Goal: Task Accomplishment & Management: Use online tool/utility

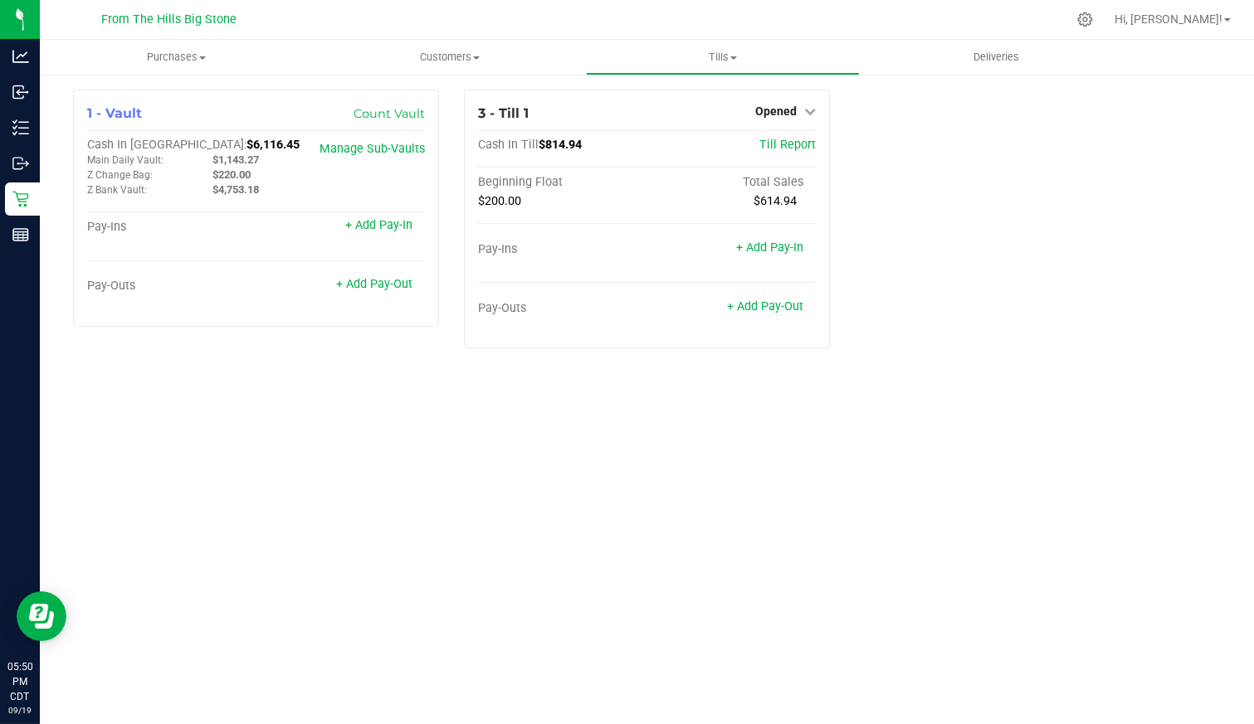
click at [1182, 423] on div "Purchases Summary of purchases Fulfillment All purchases Customers All customer…" at bounding box center [647, 382] width 1214 height 685
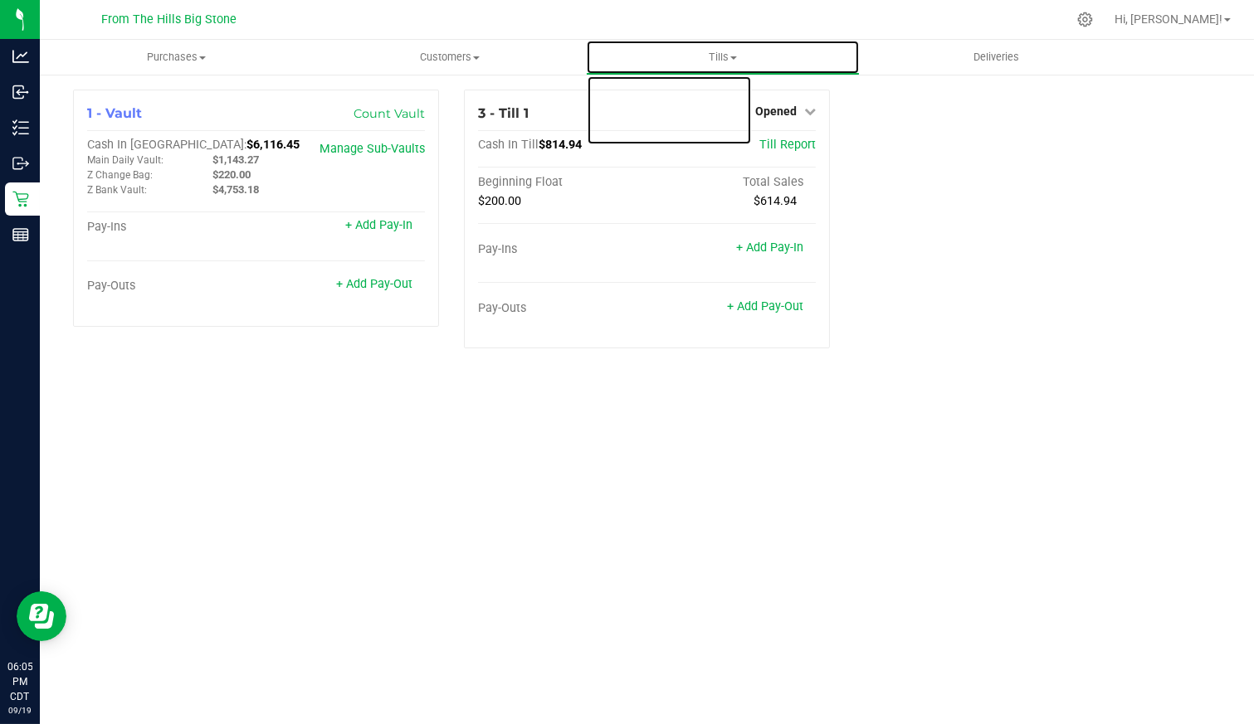
click at [731, 63] on span "Tills" at bounding box center [722, 57] width 271 height 15
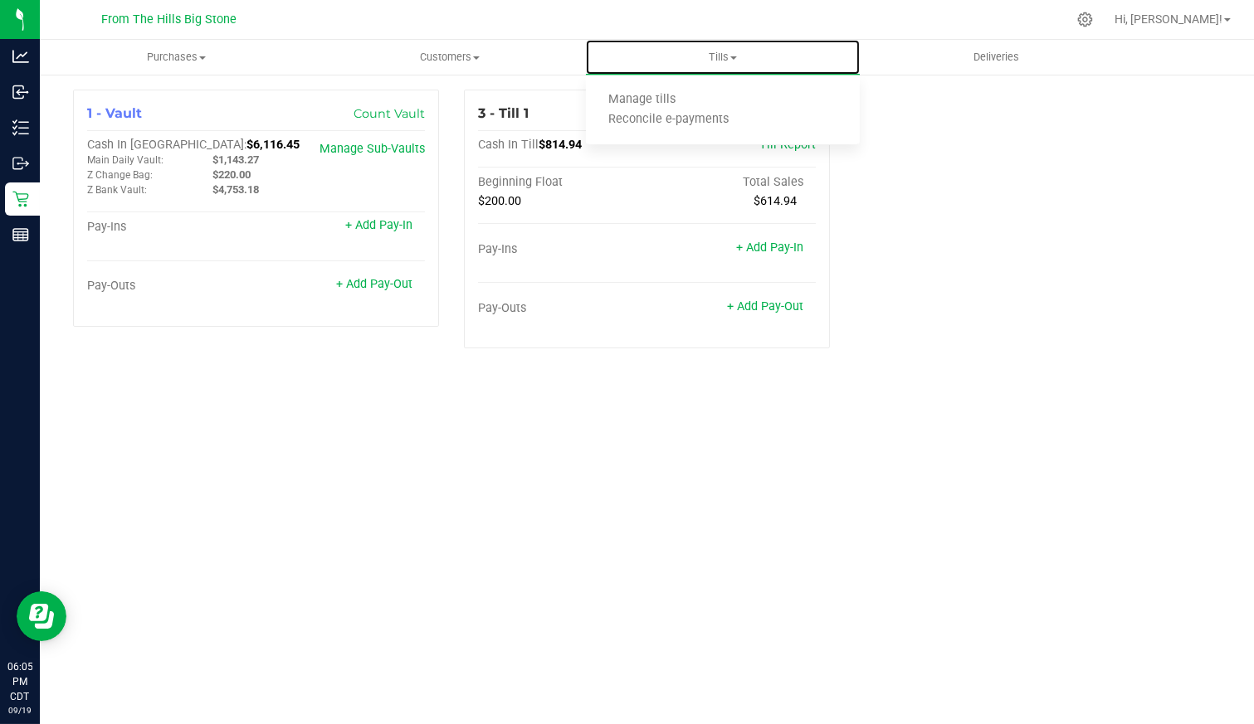
click at [719, 97] on li "Manage tills" at bounding box center [722, 100] width 273 height 20
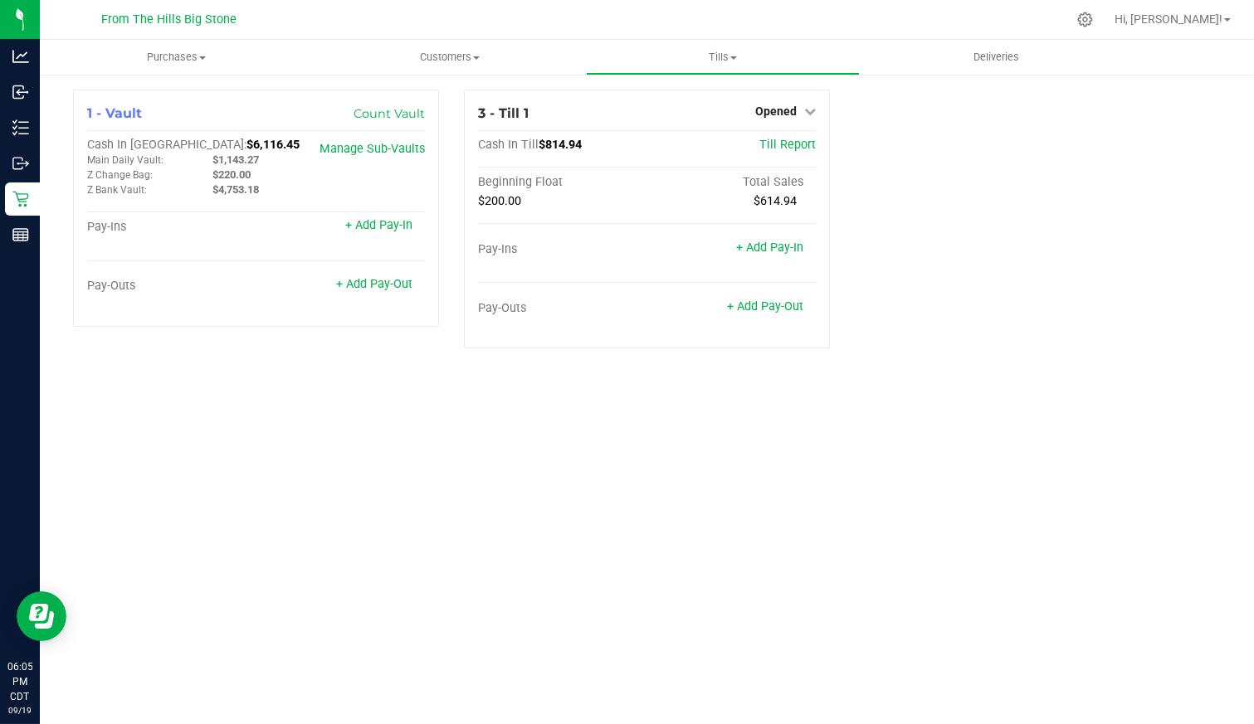
click at [794, 108] on span "Opened" at bounding box center [775, 111] width 41 height 13
click at [788, 142] on link "Close Till" at bounding box center [778, 145] width 45 height 13
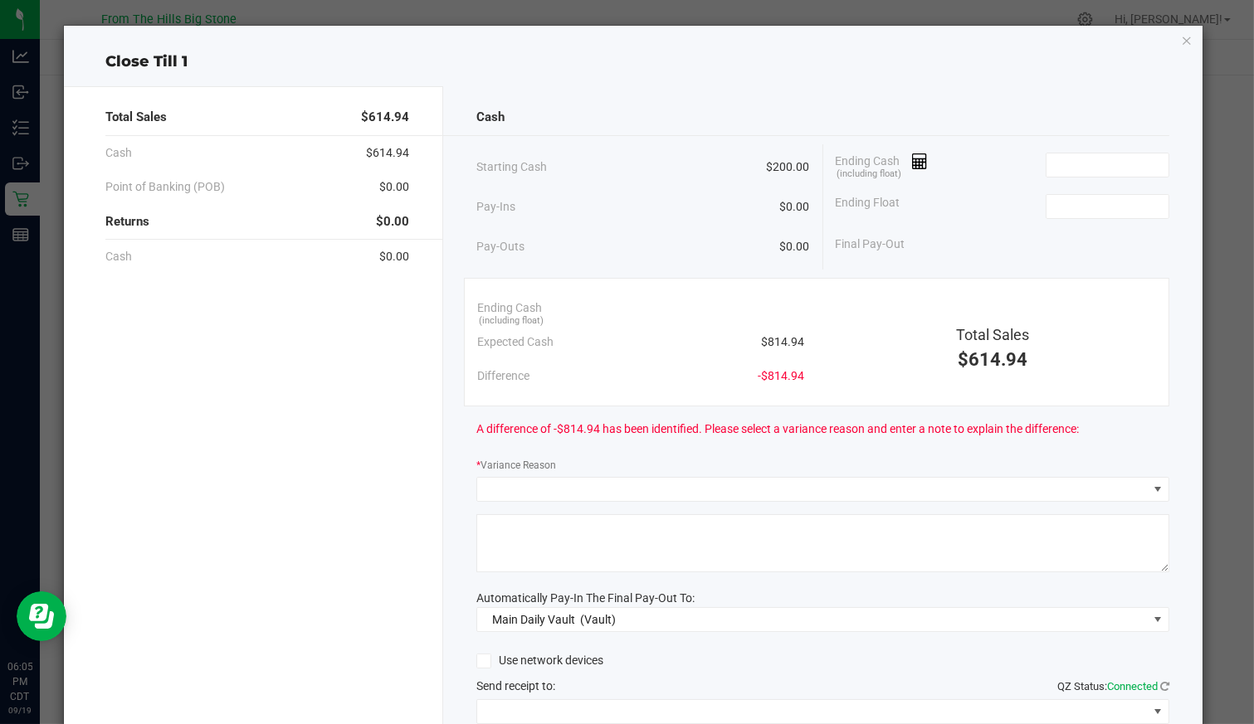
click at [1060, 166] on input at bounding box center [1107, 165] width 122 height 23
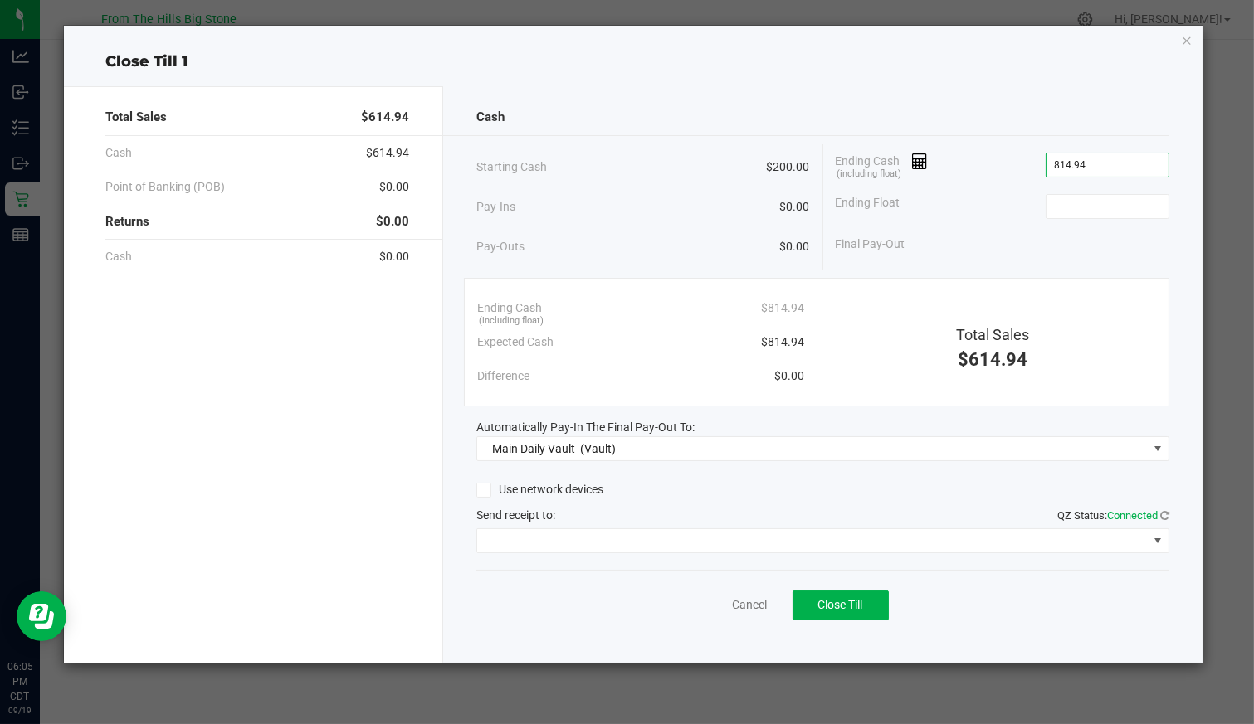
type input "$814.94"
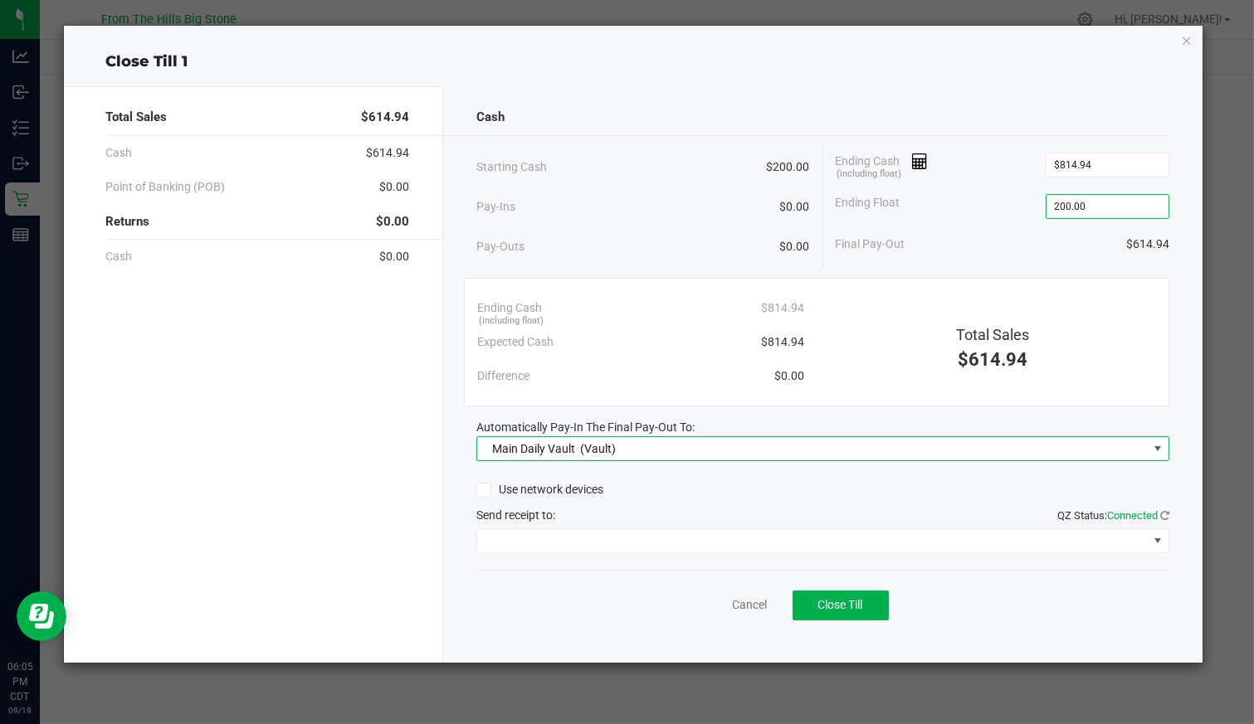
type input "$200.00"
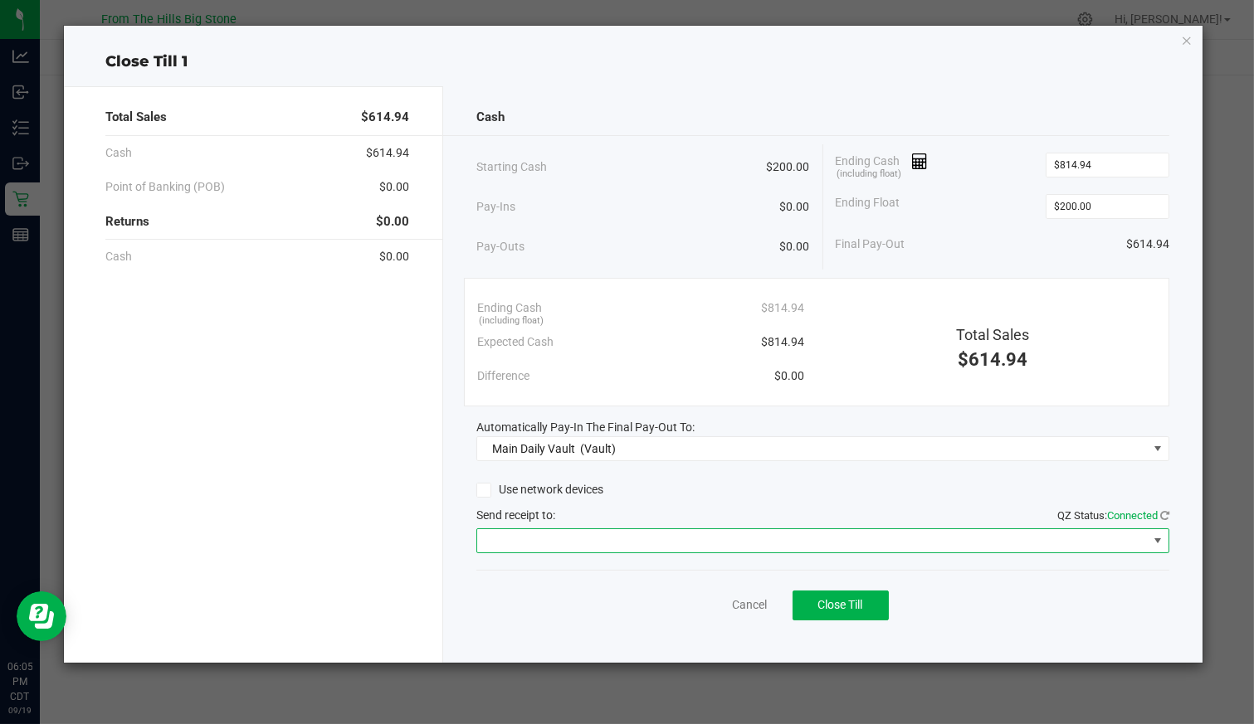
click at [614, 539] on span at bounding box center [812, 540] width 670 height 23
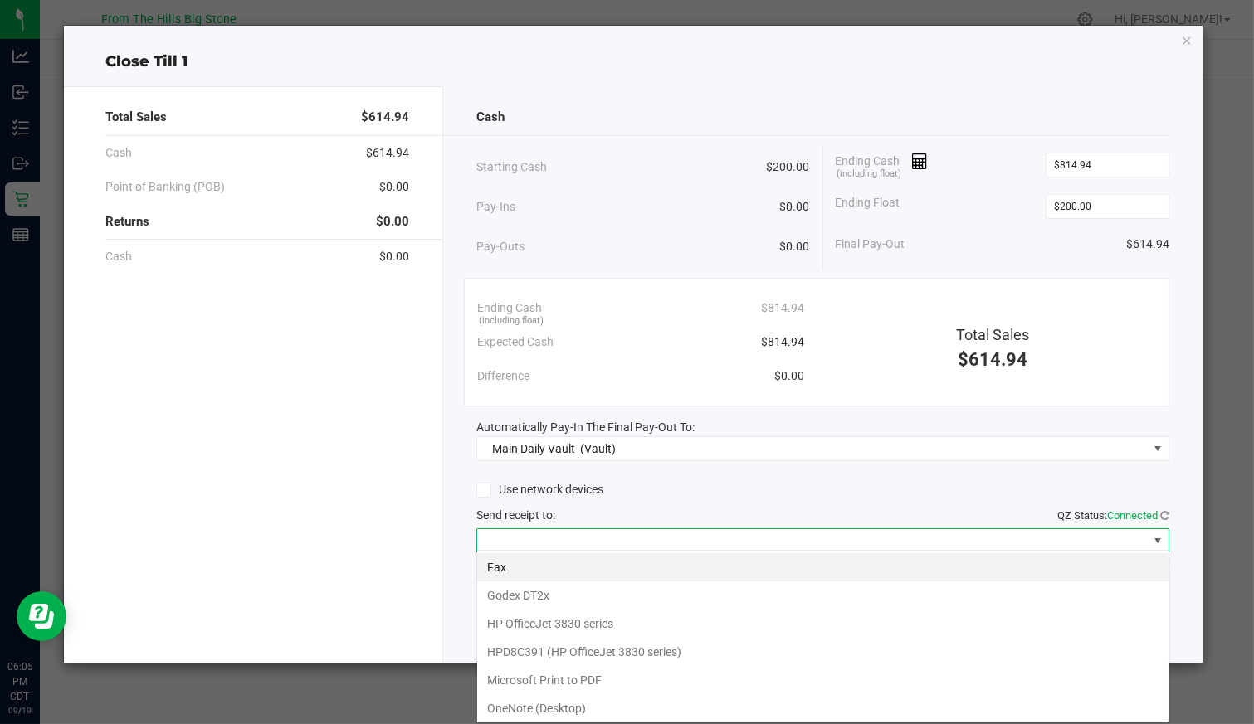
scroll to position [80, 0]
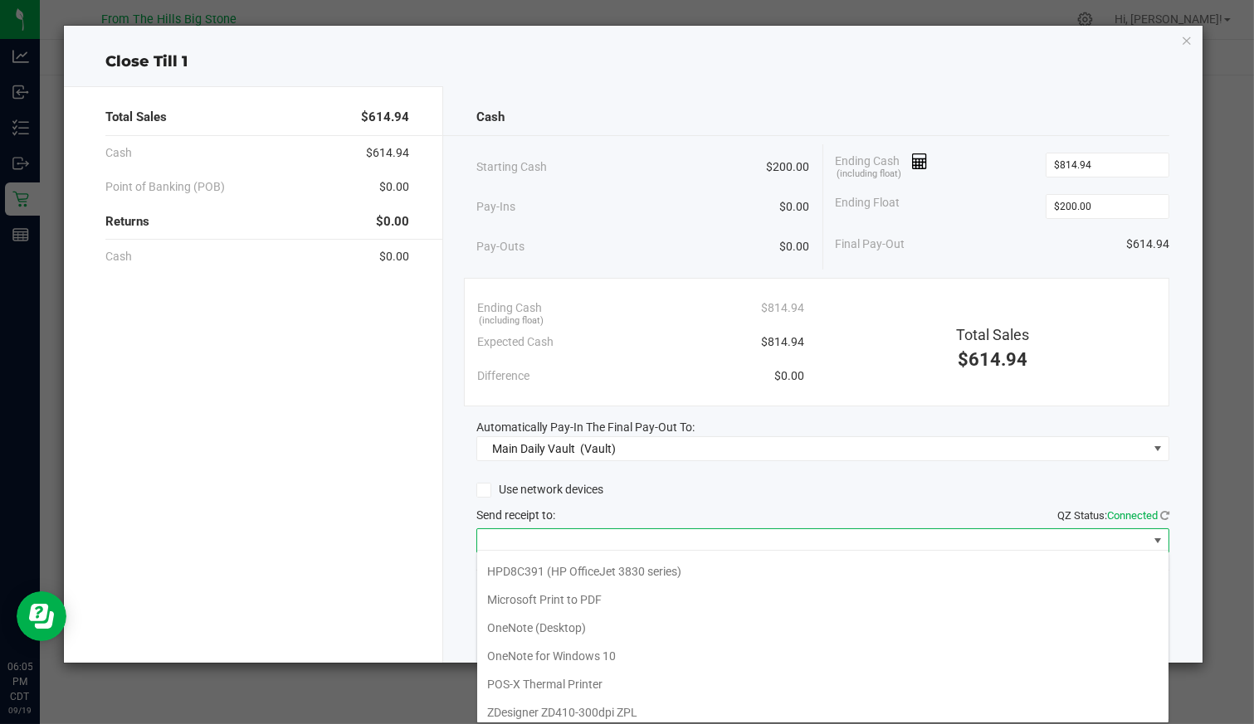
click at [610, 677] on Printer "POS-X Thermal Printer" at bounding box center [822, 684] width 691 height 28
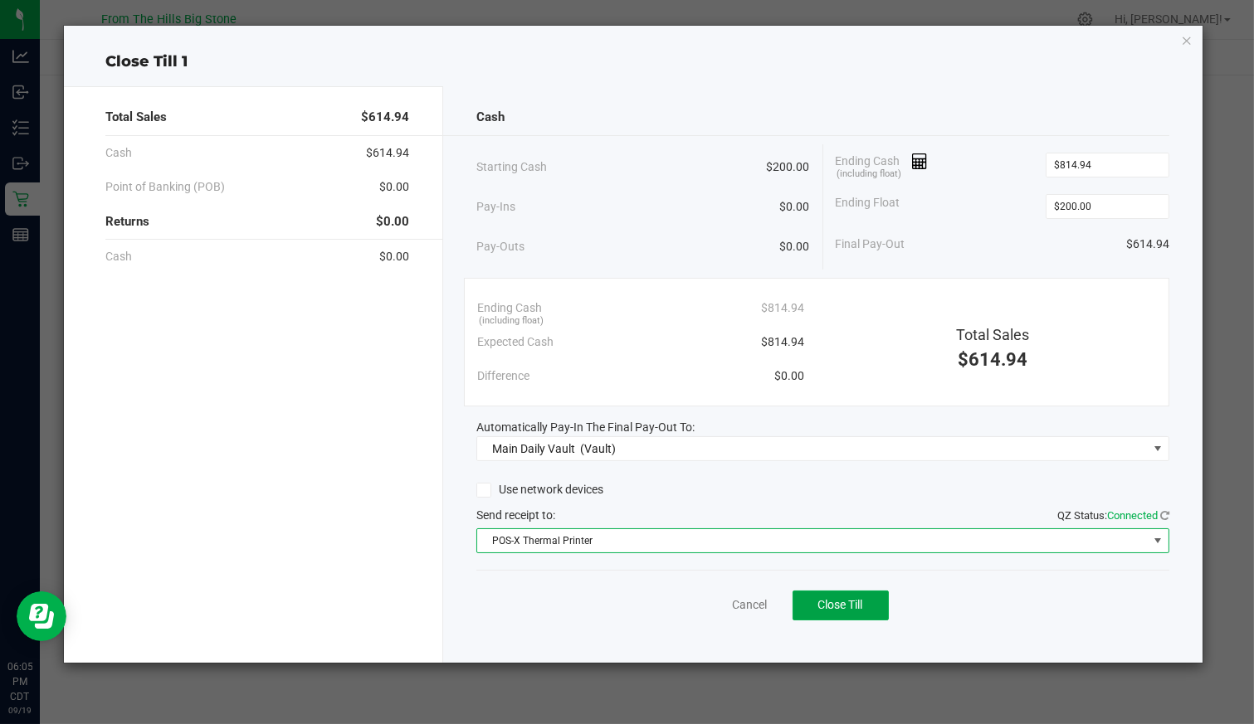
click at [847, 603] on span "Close Till" at bounding box center [840, 604] width 45 height 13
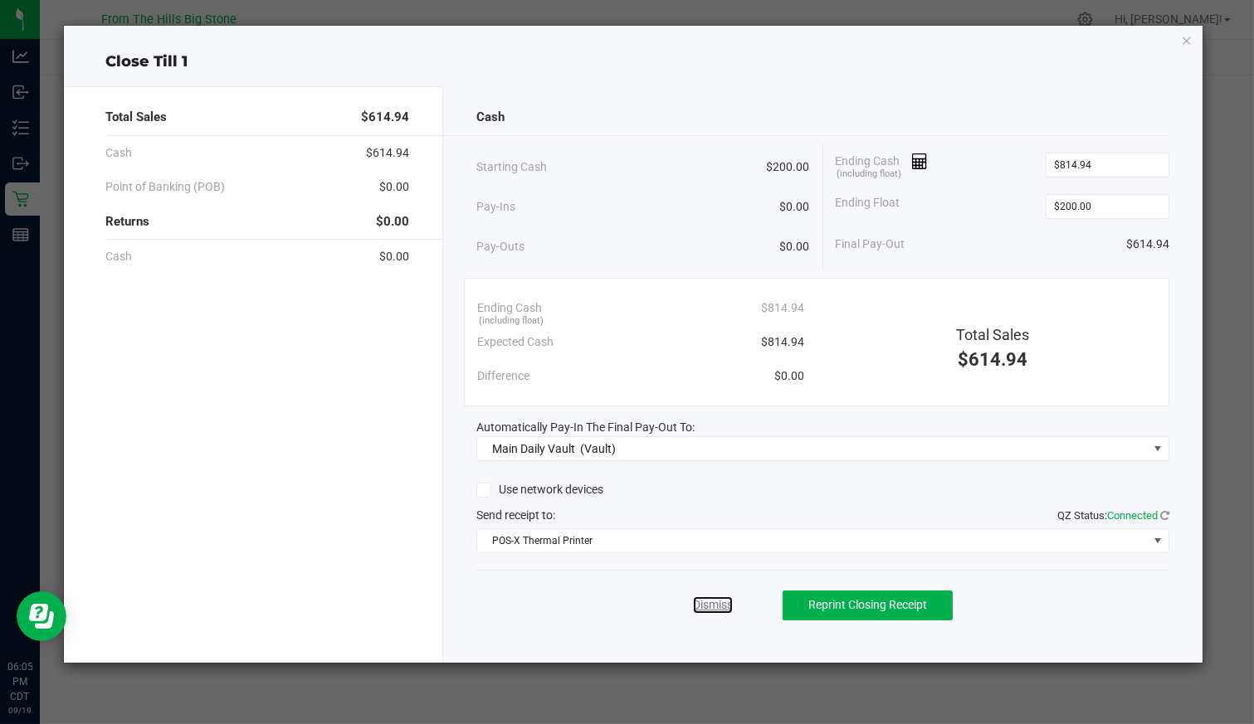
click at [718, 598] on link "Dismiss" at bounding box center [713, 605] width 40 height 17
